Goal: Feedback & Contribution: Leave review/rating

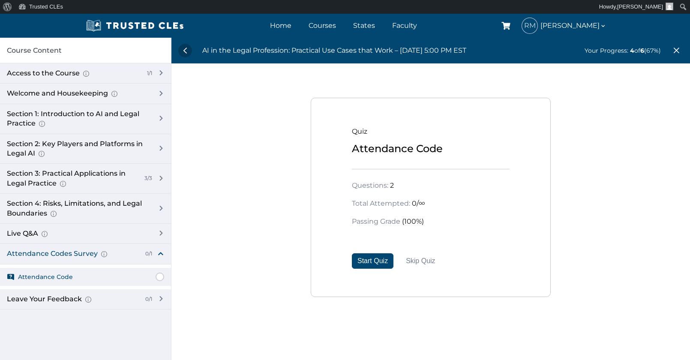
scroll to position [43, 0]
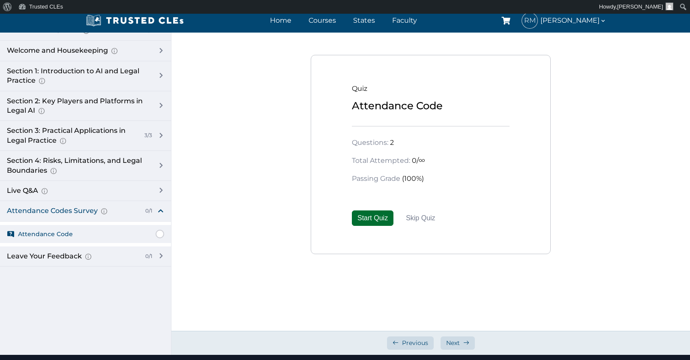
click at [377, 214] on button "Start Quiz" at bounding box center [373, 217] width 42 height 15
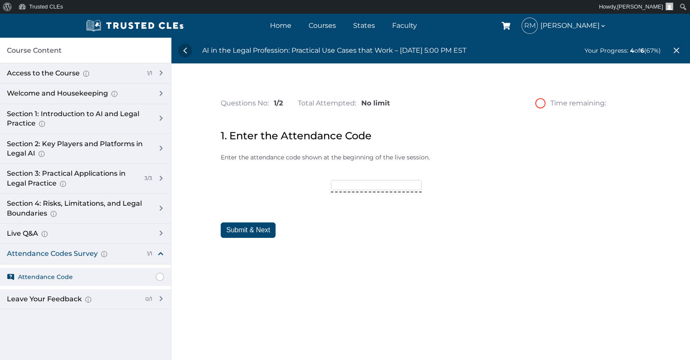
click at [358, 188] on input"] "text" at bounding box center [376, 185] width 91 height 10
click at [359, 186] on input"] "text" at bounding box center [376, 185] width 91 height 10
type input"] "O"
click at [378, 186] on input"] "OCTOBER25" at bounding box center [376, 185] width 91 height 10
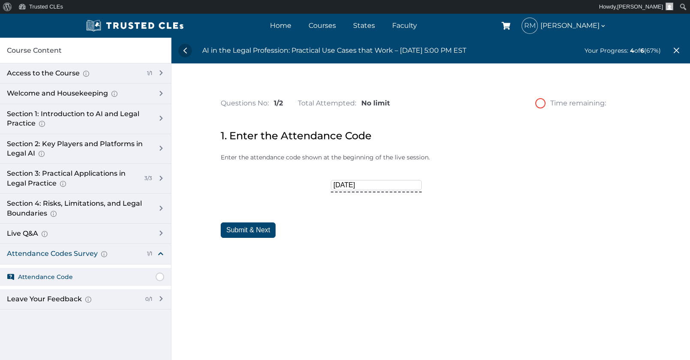
click at [378, 186] on input"] "OCTOBER25" at bounding box center [376, 185] width 91 height 10
type input"] "TRUSTED15"
click at [248, 231] on button "Submit & Next" at bounding box center [248, 229] width 55 height 15
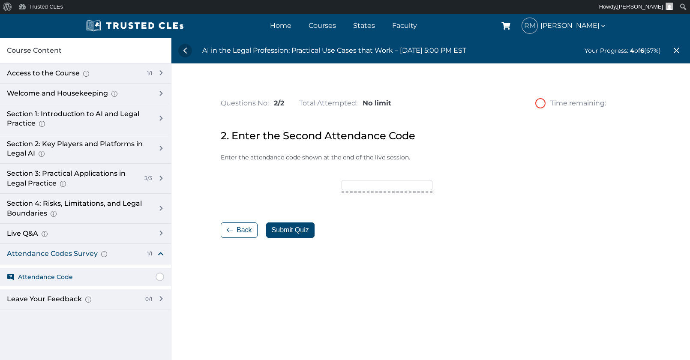
click at [351, 186] on input"] "text" at bounding box center [387, 185] width 91 height 10
type input"] "OCTOBER25"
click at [308, 228] on button "Submit Quiz" at bounding box center [290, 229] width 48 height 15
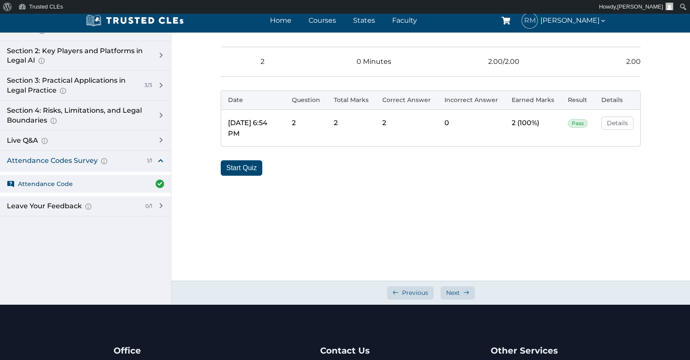
scroll to position [171, 0]
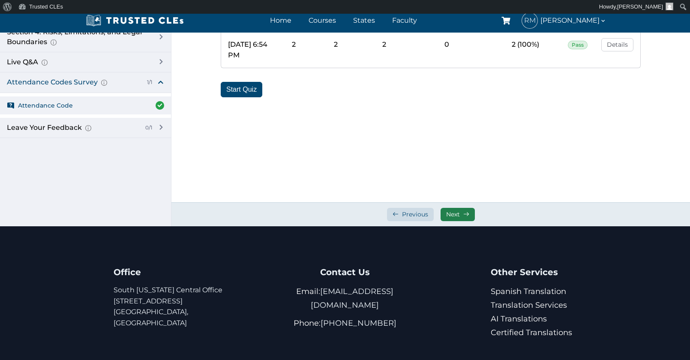
click at [453, 216] on span "Next" at bounding box center [453, 214] width 14 height 8
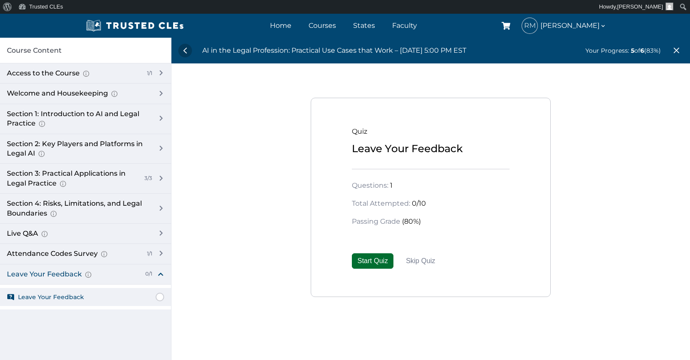
click at [381, 261] on button "Start Quiz" at bounding box center [373, 260] width 42 height 15
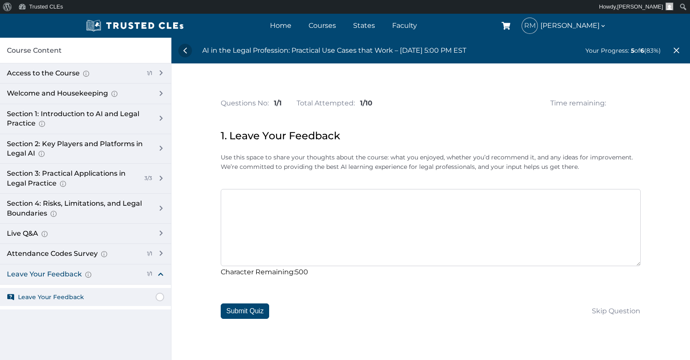
click at [270, 216] on textarea at bounding box center [431, 227] width 420 height 77
type textarea "i"
type textarea "T"
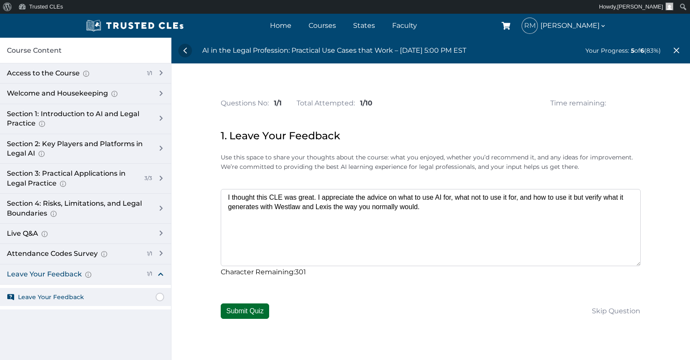
type textarea "I thought this CLE was great. I appreciate the advice on what to use AI for, wh…"
click at [242, 313] on button "Submit Quiz" at bounding box center [245, 310] width 48 height 15
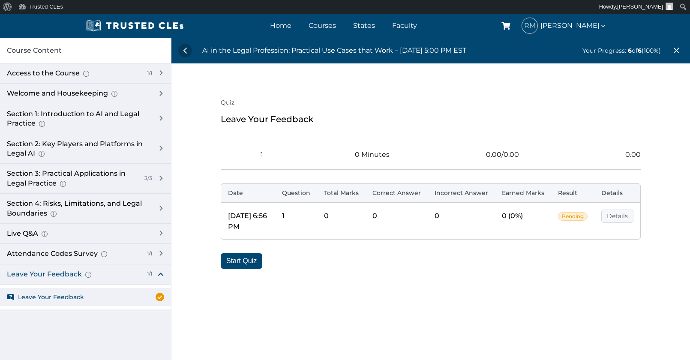
click at [627, 215] on link "Details" at bounding box center [617, 216] width 32 height 13
